Goal: Information Seeking & Learning: Check status

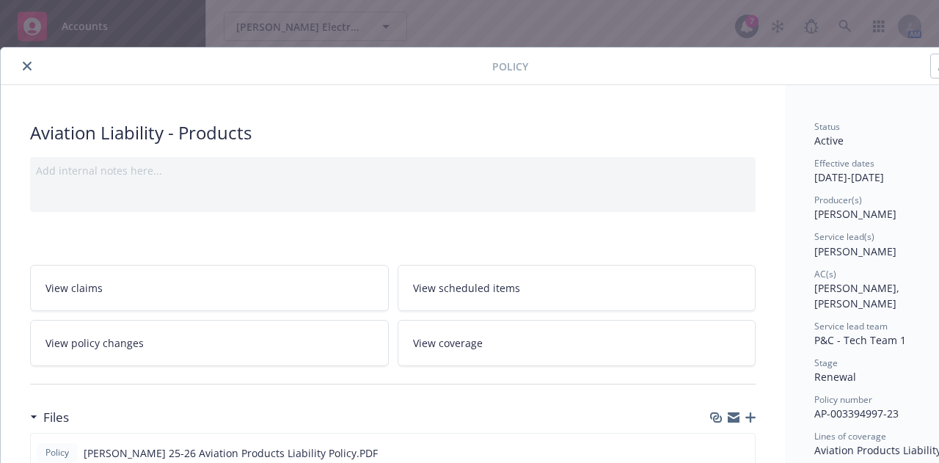
click at [23, 65] on icon "close" at bounding box center [27, 66] width 9 height 9
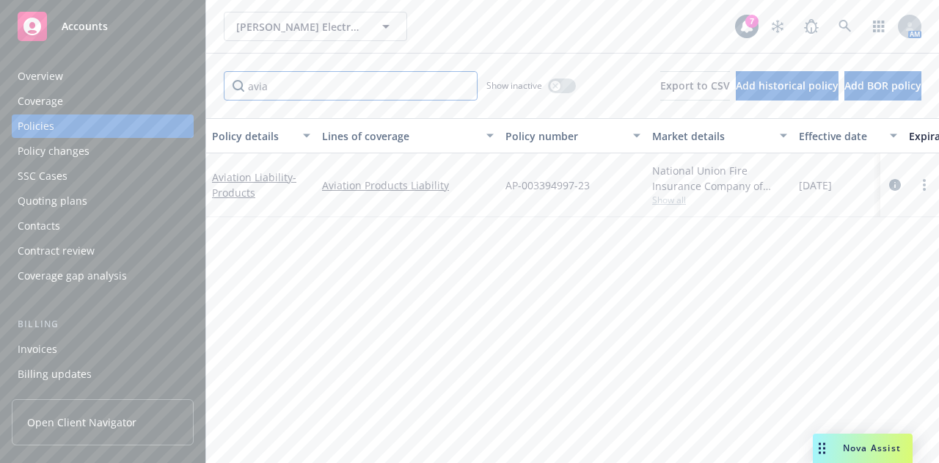
click at [276, 89] on input "avia" at bounding box center [351, 85] width 254 height 29
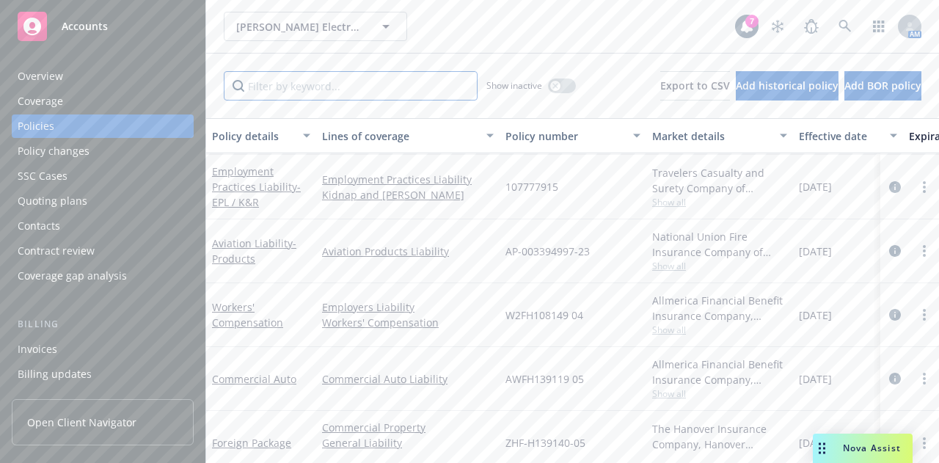
scroll to position [299, 0]
drag, startPoint x: 237, startPoint y: 175, endPoint x: 246, endPoint y: 183, distance: 12.0
click at [246, 183] on div "Employment Practices Liability - EPL / K&R" at bounding box center [261, 184] width 98 height 46
click at [246, 183] on link "Employment Practices Liability - EPL / K&R" at bounding box center [256, 184] width 89 height 45
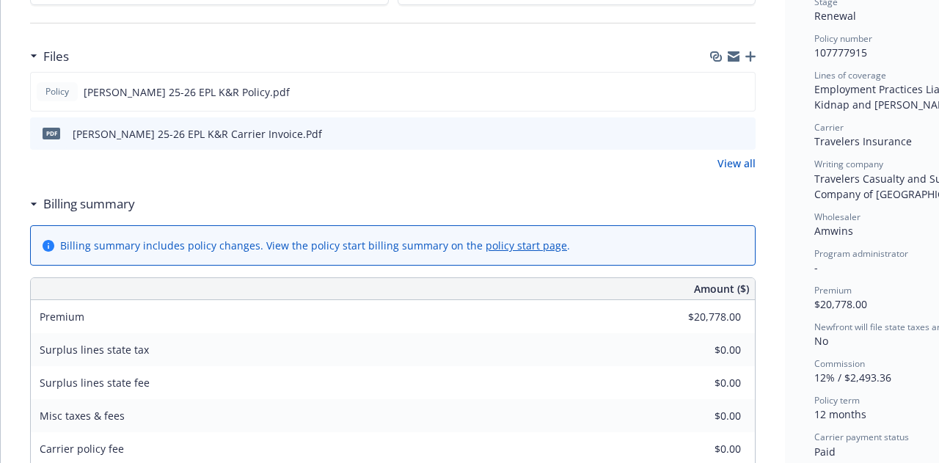
scroll to position [364, 0]
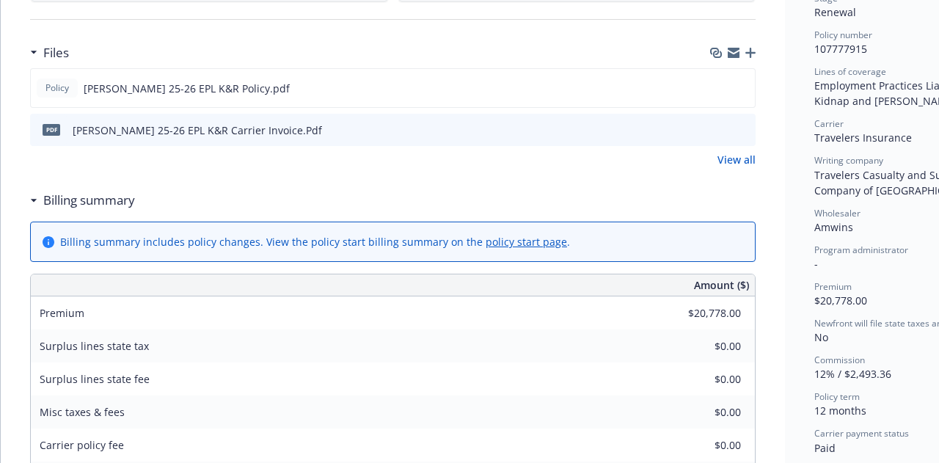
click at [431, 171] on div "Files Policy [PERSON_NAME] 25-26 EPL K&R Policy.pdf Pdf [PERSON_NAME] 25-26 EPL…" at bounding box center [392, 110] width 725 height 147
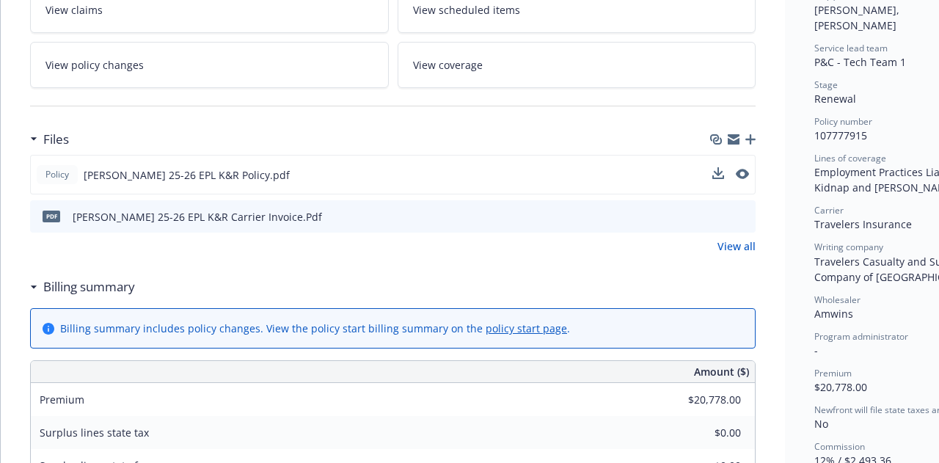
scroll to position [241, 0]
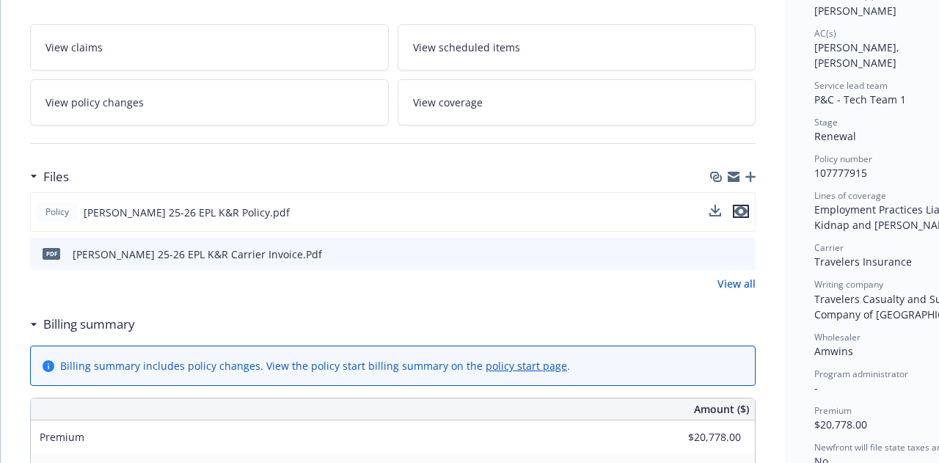
click at [747, 206] on icon "preview file" at bounding box center [740, 211] width 13 height 10
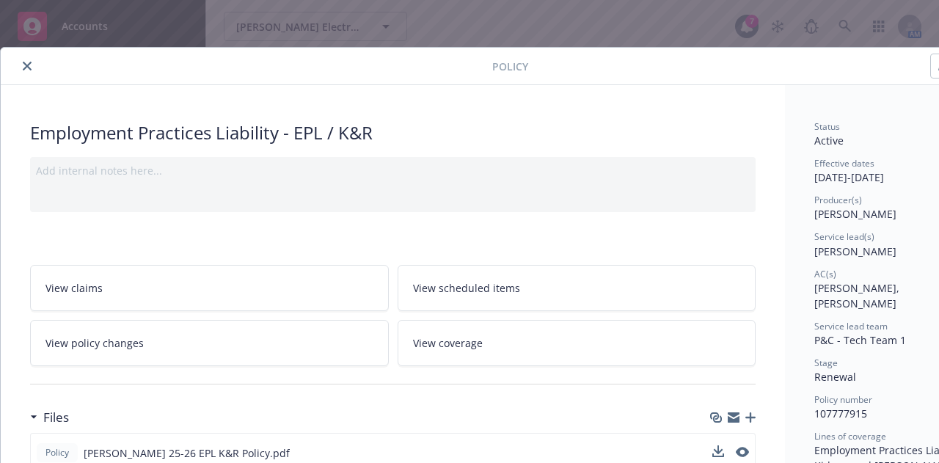
click at [23, 60] on button "close" at bounding box center [27, 66] width 18 height 18
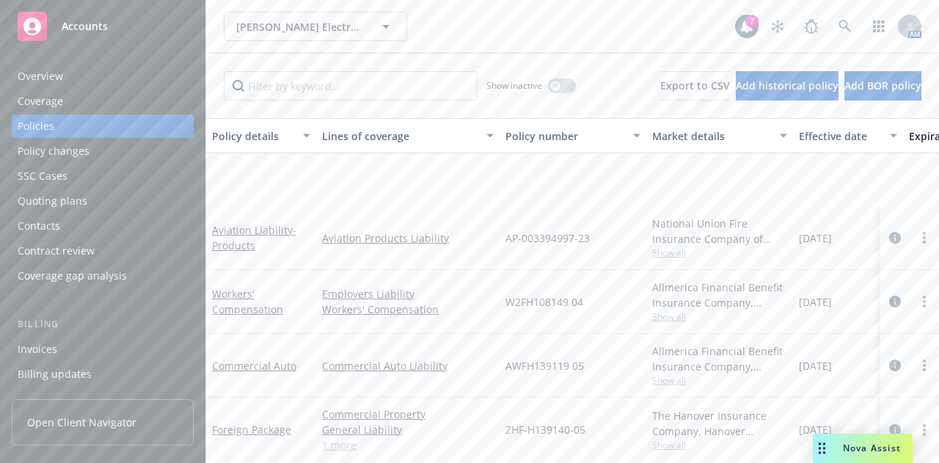
scroll to position [447, 0]
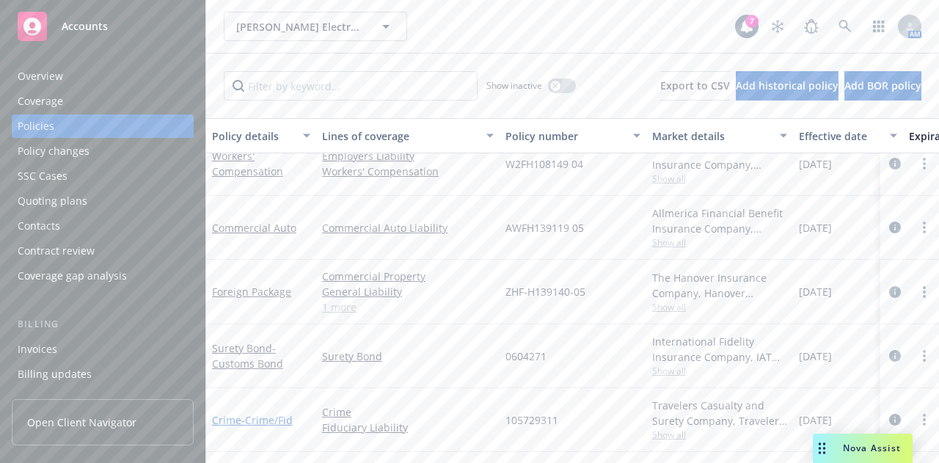
click at [230, 413] on link "Crime - Crime/Fid" at bounding box center [252, 420] width 81 height 14
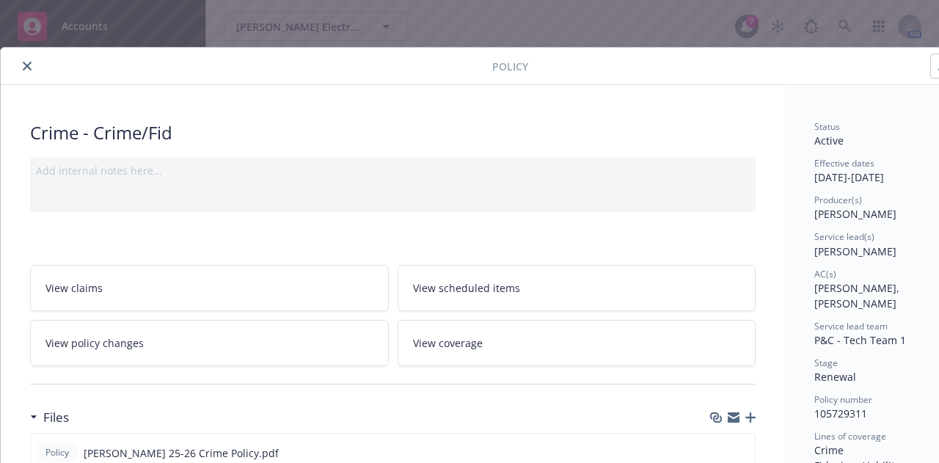
click at [23, 71] on button "close" at bounding box center [27, 66] width 18 height 18
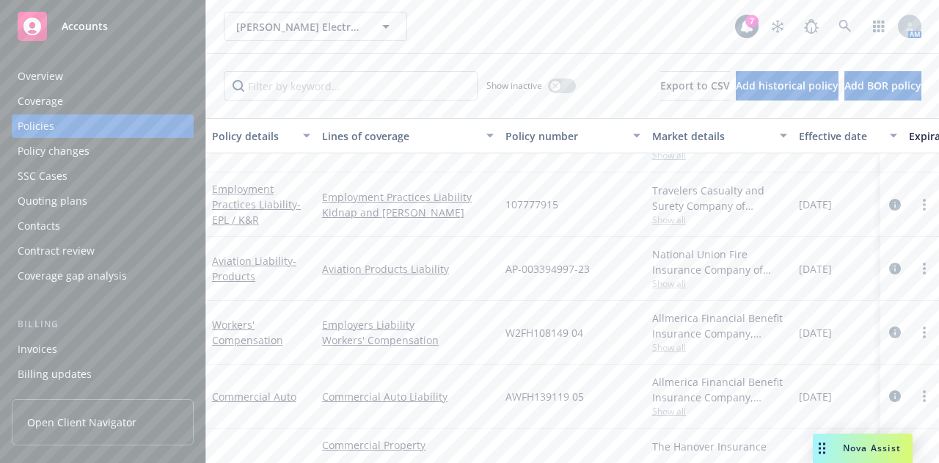
scroll to position [251, 0]
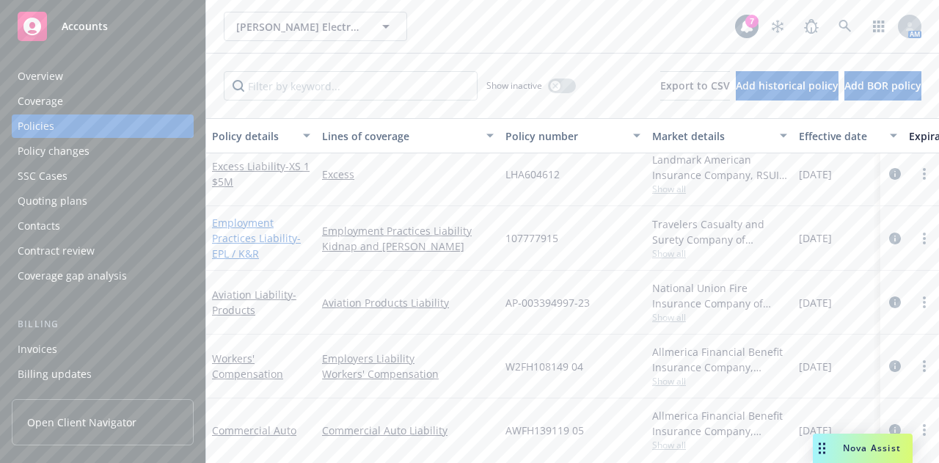
click at [255, 234] on link "Employment Practices Liability - EPL / K&R" at bounding box center [256, 238] width 89 height 45
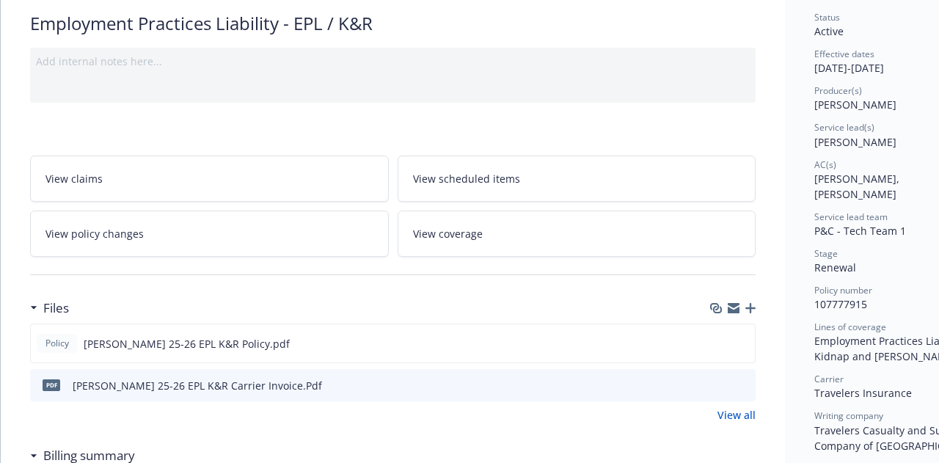
scroll to position [129, 0]
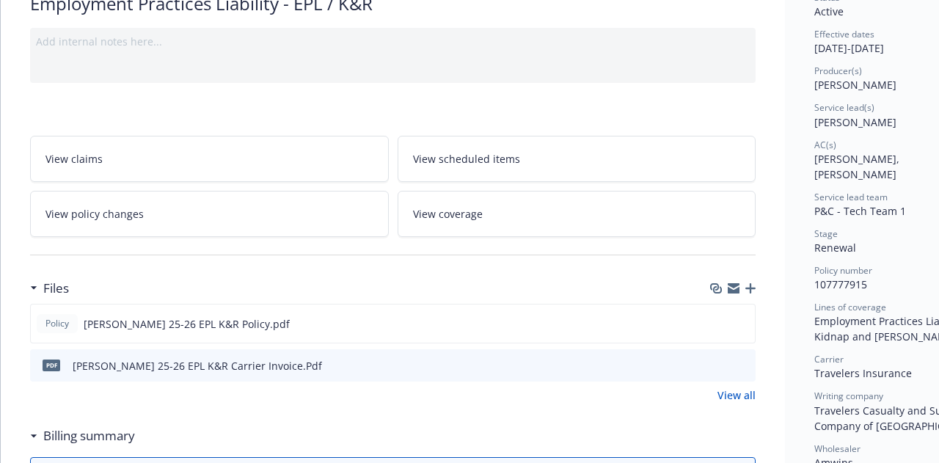
click at [851, 277] on span "107777915" at bounding box center [840, 284] width 53 height 14
copy span "107777915"
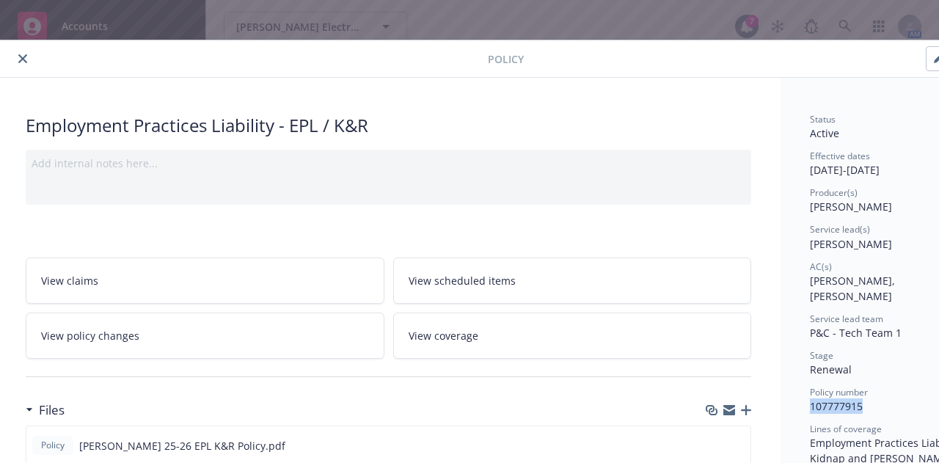
scroll to position [7, 0]
click at [23, 56] on icon "close" at bounding box center [27, 58] width 9 height 9
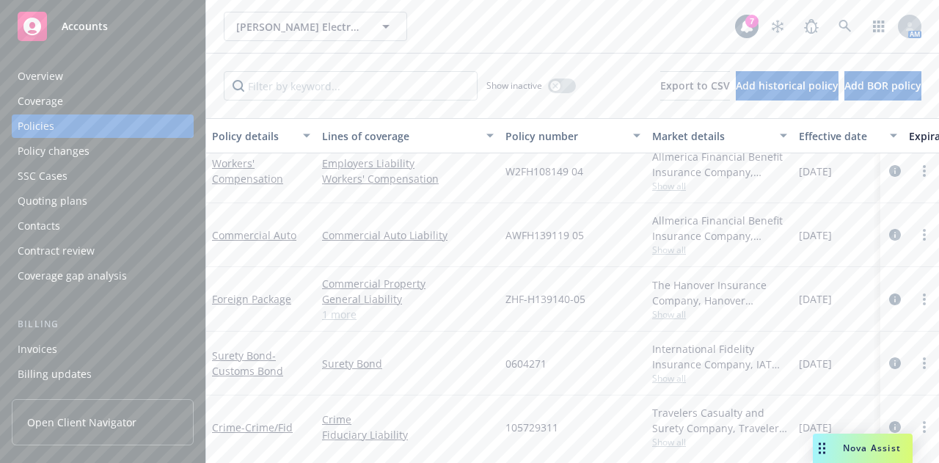
scroll to position [447, 0]
